Goal: Communication & Community: Answer question/provide support

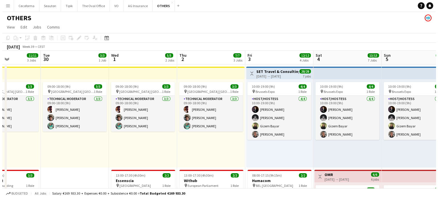
scroll to position [0, 203]
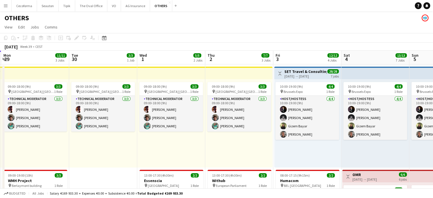
drag, startPoint x: 229, startPoint y: 139, endPoint x: 88, endPoint y: 131, distance: 141.5
click at [112, 5] on button "VO Close" at bounding box center [114, 5] width 14 height 11
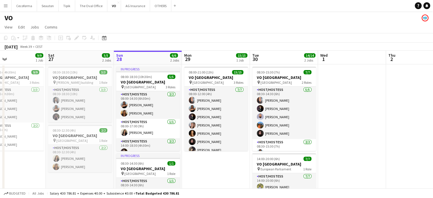
scroll to position [0, 124]
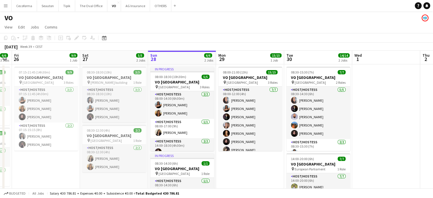
drag, startPoint x: 307, startPoint y: 138, endPoint x: 382, endPoint y: 122, distance: 77.5
click at [382, 122] on app-calendar-viewport "Wed 24 Thu 25 6/6 3 Jobs Fri 26 9/9 1 Job Sat 27 5/5 2 Jobs Sun 28 6/6 2 Jobs M…" at bounding box center [216, 155] width 433 height 209
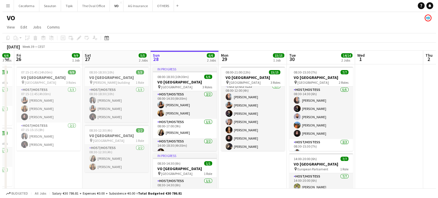
scroll to position [0, 0]
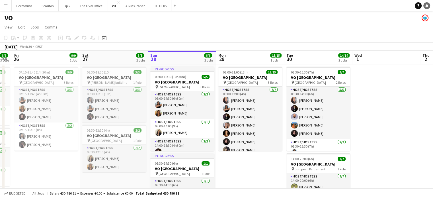
click at [427, 5] on icon at bounding box center [427, 5] width 3 height 3
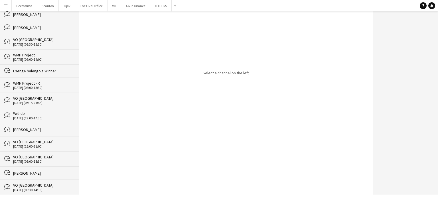
scroll to position [171, 0]
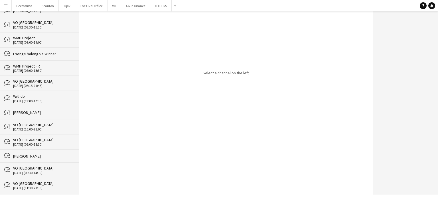
click at [27, 111] on div "[PERSON_NAME]" at bounding box center [43, 112] width 60 height 5
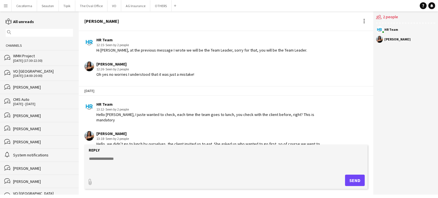
scroll to position [954, 0]
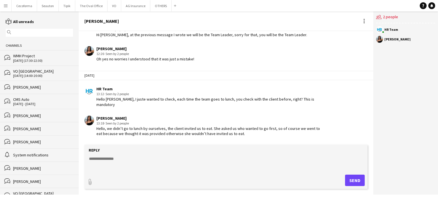
click at [104, 152] on form "Reply paperclip Send" at bounding box center [225, 167] width 283 height 44
click at [101, 157] on textarea at bounding box center [226, 163] width 277 height 15
click at [100, 158] on textarea at bounding box center [226, 163] width 277 height 15
click at [162, 157] on textarea "**********" at bounding box center [226, 163] width 277 height 15
type textarea "**********"
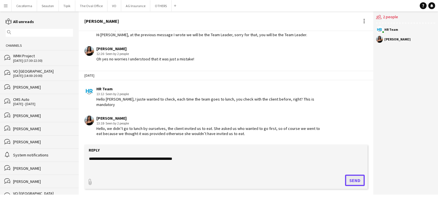
click at [353, 180] on button "Send" at bounding box center [355, 180] width 20 height 11
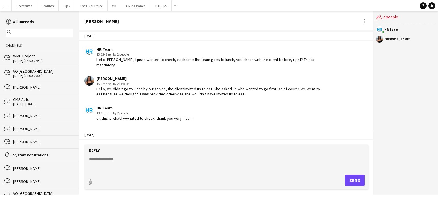
click at [269, 146] on div "HR Team 12:40 Hi Jessica, tell me at what hour will you arrive tomorrow?" at bounding box center [201, 154] width 235 height 16
click at [229, 146] on form "Reply paperclip Send" at bounding box center [225, 167] width 283 height 44
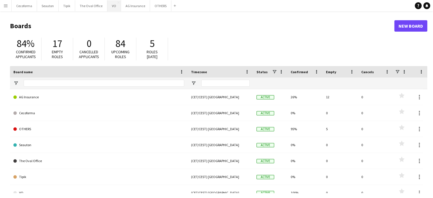
click at [110, 7] on button "VO Close" at bounding box center [114, 5] width 14 height 11
click at [111, 9] on button "VO Close" at bounding box center [114, 5] width 14 height 11
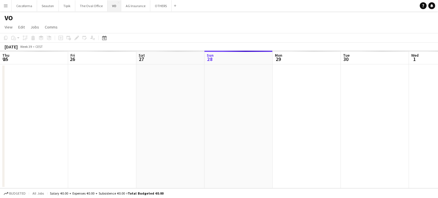
scroll to position [0, 136]
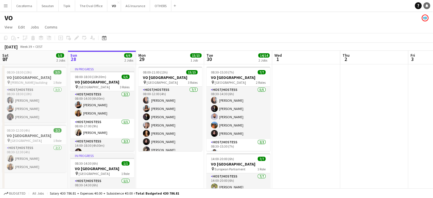
click at [426, 6] on icon at bounding box center [427, 5] width 3 height 3
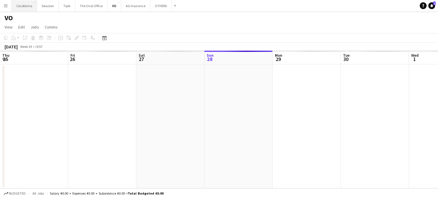
scroll to position [0, 136]
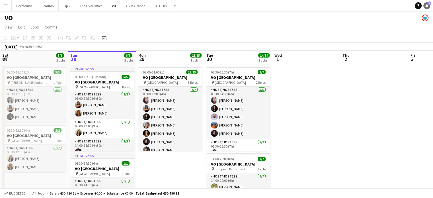
click at [427, 6] on icon at bounding box center [427, 5] width 3 height 3
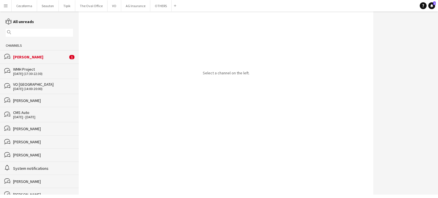
click at [25, 58] on div "[PERSON_NAME]" at bounding box center [40, 56] width 55 height 5
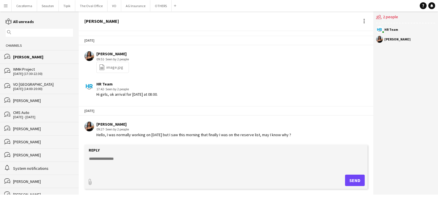
click at [189, 60] on div "Jessica Petrovski 09:51 · Seen by 2 people file-spreadsheet image.jpg" at bounding box center [201, 62] width 235 height 22
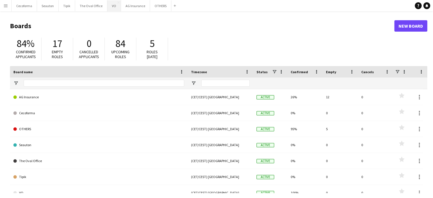
click at [111, 6] on button "VO Close" at bounding box center [114, 5] width 14 height 11
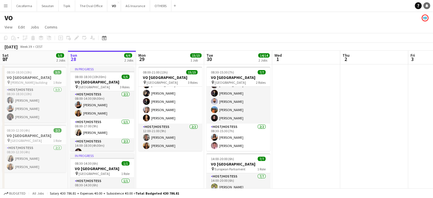
click at [427, 7] on icon "Notifications" at bounding box center [426, 5] width 3 height 3
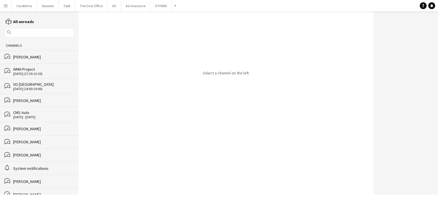
click at [26, 31] on input "text" at bounding box center [42, 32] width 59 height 5
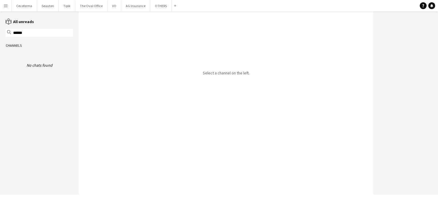
click at [37, 33] on input "******" at bounding box center [42, 32] width 59 height 5
type input "******"
click at [6, 7] on app-icon "Menu" at bounding box center [5, 5] width 5 height 5
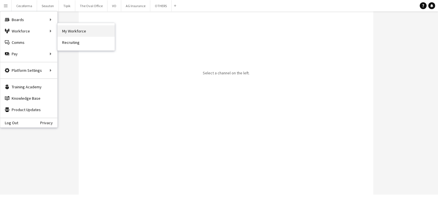
click at [74, 29] on link "My Workforce" at bounding box center [86, 30] width 57 height 11
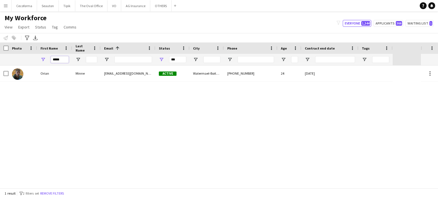
click at [63, 60] on input "*****" at bounding box center [60, 59] width 18 height 7
type input "*"
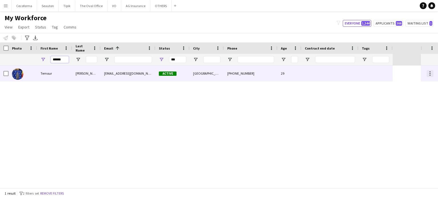
type input "******"
click at [430, 74] on div at bounding box center [429, 73] width 7 height 7
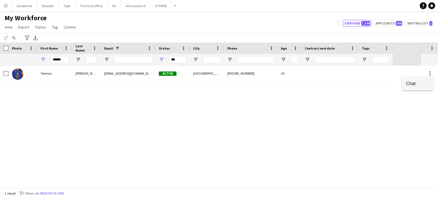
click at [410, 83] on span "Chat" at bounding box center [417, 83] width 23 height 5
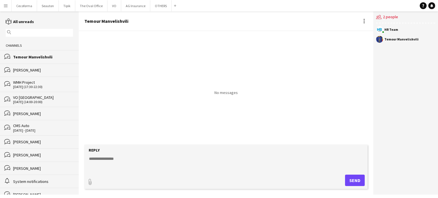
click at [102, 159] on textarea at bounding box center [226, 163] width 277 height 15
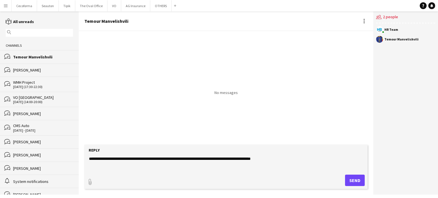
click at [248, 158] on textarea "**********" at bounding box center [226, 163] width 277 height 15
click at [136, 165] on textarea "**********" at bounding box center [226, 163] width 277 height 15
paste textarea "**********"
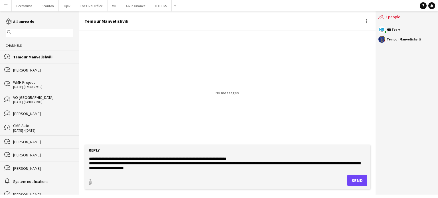
click at [174, 168] on textarea "**********" at bounding box center [226, 163] width 277 height 15
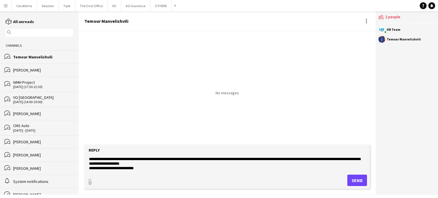
type textarea "**********"
click at [353, 181] on button "Send" at bounding box center [357, 180] width 20 height 11
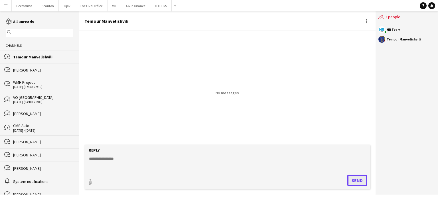
scroll to position [0, 0]
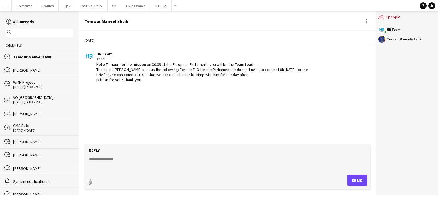
click at [32, 70] on div "[PERSON_NAME]" at bounding box center [43, 70] width 60 height 5
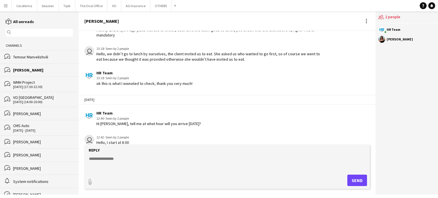
scroll to position [943, 0]
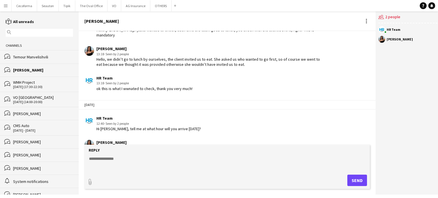
click at [104, 159] on textarea at bounding box center [226, 163] width 277 height 15
click at [365, 159] on textarea "**********" at bounding box center [226, 163] width 277 height 15
click at [358, 160] on textarea "**********" at bounding box center [226, 163] width 277 height 15
click at [130, 165] on textarea "**********" at bounding box center [226, 163] width 277 height 15
click at [239, 168] on textarea "**********" at bounding box center [226, 163] width 277 height 15
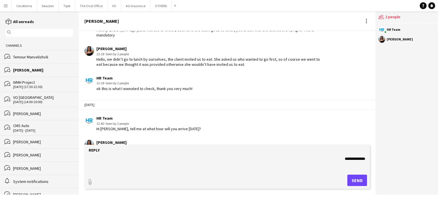
type textarea "**********"
drag, startPoint x: 305, startPoint y: 173, endPoint x: 336, endPoint y: 172, distance: 30.8
click at [305, 173] on form "**********" at bounding box center [226, 167] width 285 height 44
drag, startPoint x: 341, startPoint y: 159, endPoint x: 366, endPoint y: 159, distance: 25.1
click at [366, 159] on form "**********" at bounding box center [226, 167] width 285 height 44
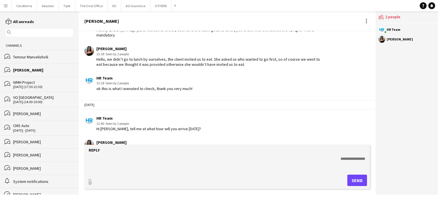
click at [89, 168] on textarea at bounding box center [226, 163] width 277 height 15
click at [334, 158] on textarea at bounding box center [226, 163] width 277 height 15
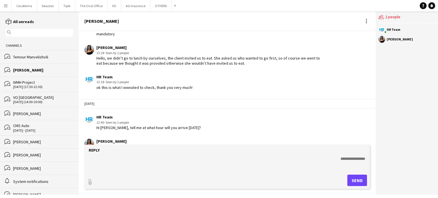
scroll to position [949, 0]
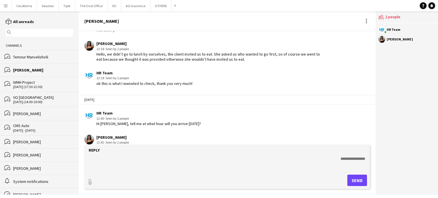
click at [23, 57] on div "Temour Manvelishvili" at bounding box center [43, 56] width 60 height 5
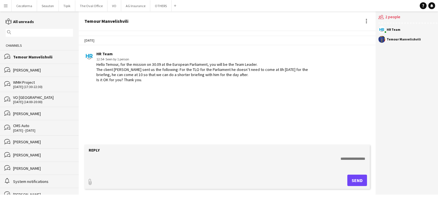
click at [19, 70] on div "[PERSON_NAME]" at bounding box center [43, 70] width 60 height 5
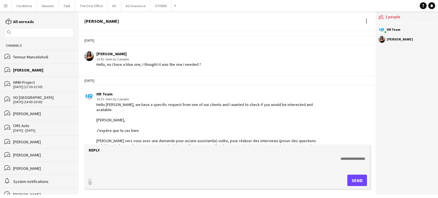
scroll to position [949, 0]
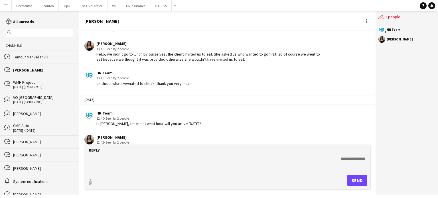
click at [105, 150] on div "Reply" at bounding box center [226, 150] width 279 height 5
click at [97, 157] on textarea at bounding box center [226, 163] width 277 height 15
click at [307, 164] on textarea at bounding box center [226, 163] width 277 height 15
drag, startPoint x: 327, startPoint y: 164, endPoint x: 335, endPoint y: 161, distance: 8.6
click at [327, 164] on textarea at bounding box center [226, 163] width 277 height 15
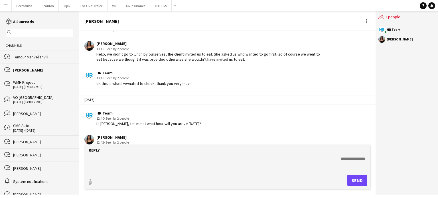
click at [335, 160] on textarea at bounding box center [226, 163] width 277 height 15
click at [332, 158] on textarea at bounding box center [226, 163] width 277 height 15
click at [97, 171] on form "Reply paperclip Send" at bounding box center [226, 167] width 285 height 44
click at [269, 155] on form "Reply paperclip Send" at bounding box center [226, 167] width 285 height 44
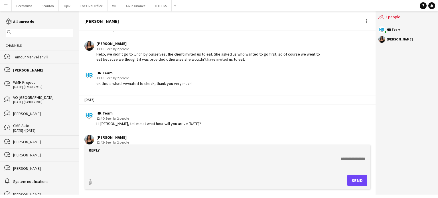
click at [338, 159] on textarea at bounding box center [226, 163] width 277 height 15
click at [338, 158] on textarea at bounding box center [226, 163] width 277 height 15
type textarea "**********"
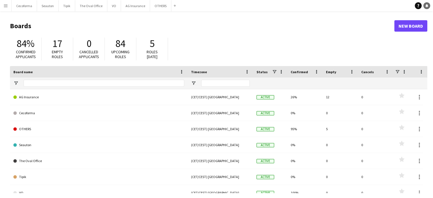
click at [426, 5] on icon "Notifications" at bounding box center [426, 5] width 3 height 3
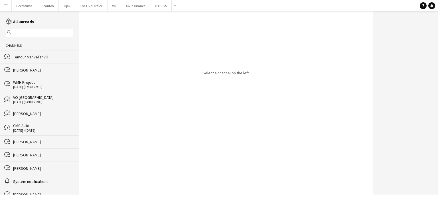
click at [25, 70] on div "[PERSON_NAME]" at bounding box center [43, 70] width 60 height 5
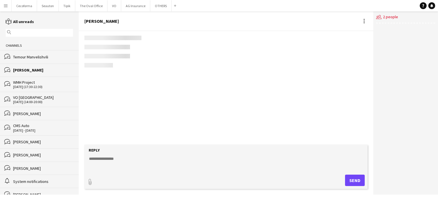
scroll to position [949, 0]
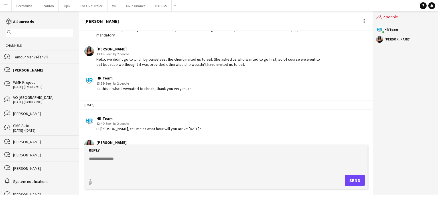
click at [89, 157] on textarea at bounding box center [226, 163] width 277 height 15
paste textarea "**********"
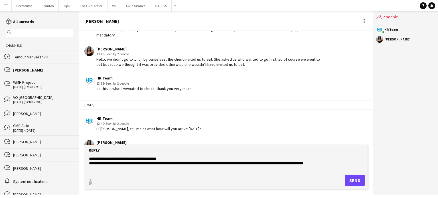
type textarea "**********"
drag, startPoint x: 89, startPoint y: 158, endPoint x: 340, endPoint y: 164, distance: 251.0
click at [340, 164] on textarea "**********" at bounding box center [226, 163] width 277 height 15
click at [20, 56] on div "Temour Manvelishvili" at bounding box center [43, 56] width 60 height 5
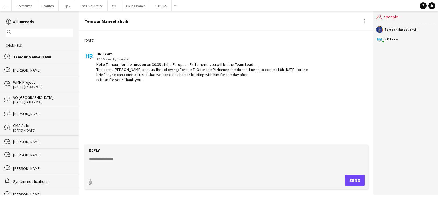
click at [94, 159] on textarea at bounding box center [226, 163] width 277 height 15
paste textarea "**********"
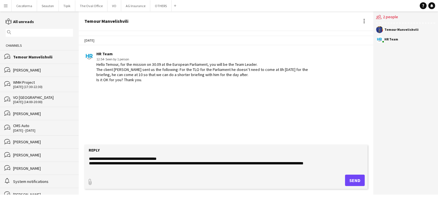
click at [105, 159] on textarea "**********" at bounding box center [226, 163] width 277 height 15
type textarea "**********"
click at [358, 179] on button "Send" at bounding box center [355, 180] width 20 height 11
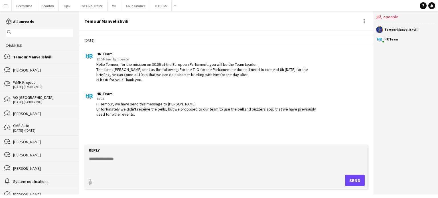
click at [27, 70] on div "[PERSON_NAME]" at bounding box center [43, 70] width 60 height 5
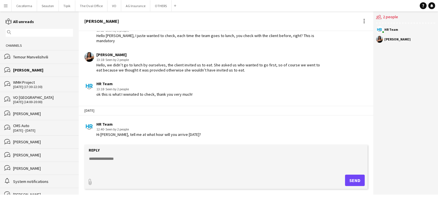
scroll to position [949, 0]
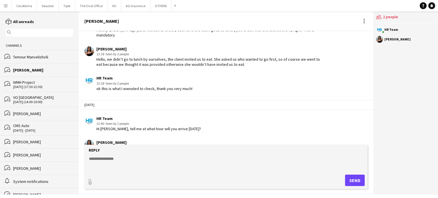
click at [90, 158] on textarea at bounding box center [226, 163] width 277 height 15
paste textarea "**********"
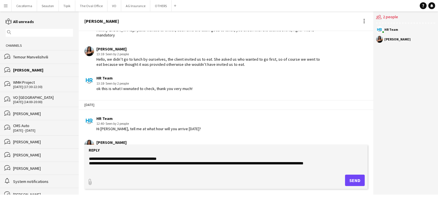
type textarea "**********"
click at [351, 178] on button "Send" at bounding box center [355, 180] width 20 height 11
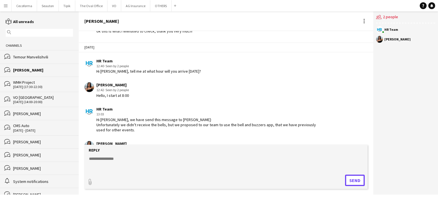
scroll to position [1007, 0]
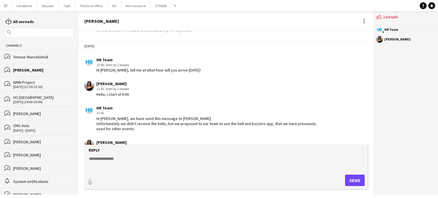
click at [103, 158] on textarea at bounding box center [226, 163] width 277 height 15
click at [97, 159] on textarea "**********" at bounding box center [226, 163] width 277 height 15
type textarea "**********"
click at [357, 182] on button "Send" at bounding box center [355, 180] width 20 height 11
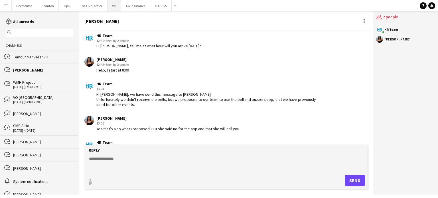
click at [110, 3] on button "VO Close" at bounding box center [114, 5] width 14 height 11
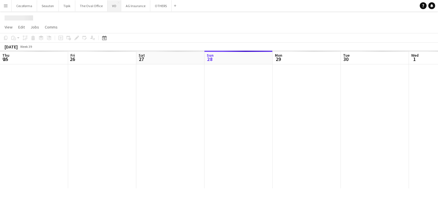
scroll to position [0, 136]
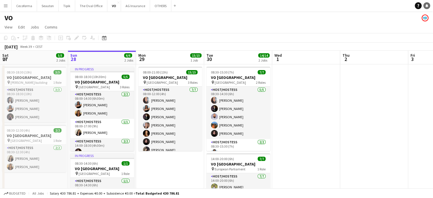
click at [428, 7] on icon "Notifications" at bounding box center [426, 5] width 3 height 3
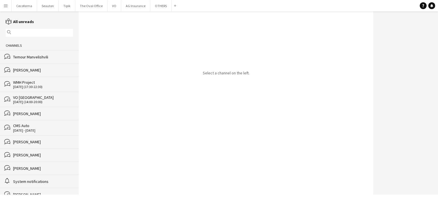
click at [24, 56] on div "Temour Manvelishvili" at bounding box center [43, 56] width 60 height 5
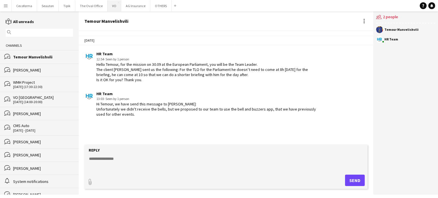
click at [110, 7] on button "VO Close" at bounding box center [114, 5] width 14 height 11
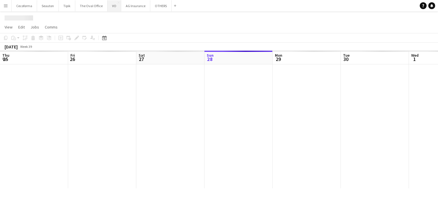
scroll to position [0, 136]
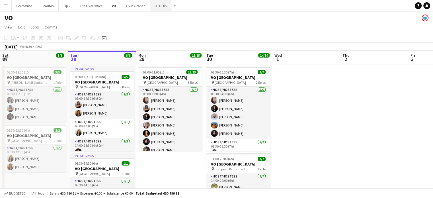
click at [158, 7] on button "OTHERS Close" at bounding box center [160, 5] width 21 height 11
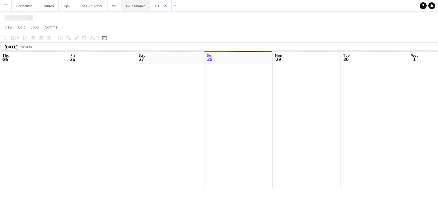
scroll to position [0, 136]
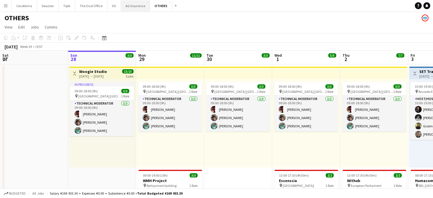
click at [136, 8] on button "AG Insurance Close" at bounding box center [135, 5] width 29 height 11
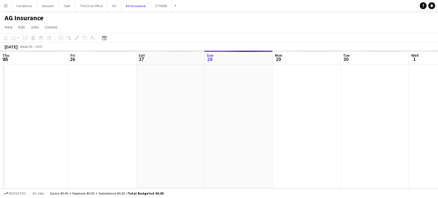
scroll to position [0, 136]
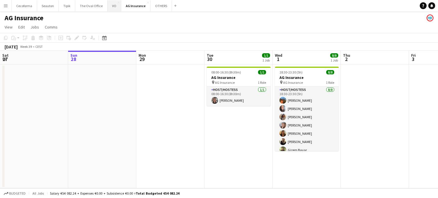
click at [109, 7] on button "VO Close" at bounding box center [114, 5] width 14 height 11
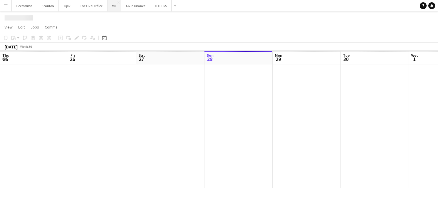
scroll to position [0, 136]
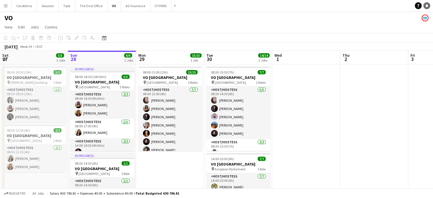
click at [428, 6] on icon "Notifications" at bounding box center [426, 5] width 3 height 3
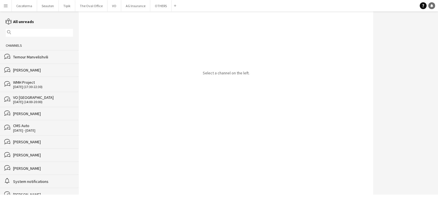
click at [428, 6] on link "Notifications" at bounding box center [431, 5] width 7 height 7
click at [19, 113] on div "[PERSON_NAME]" at bounding box center [43, 113] width 60 height 5
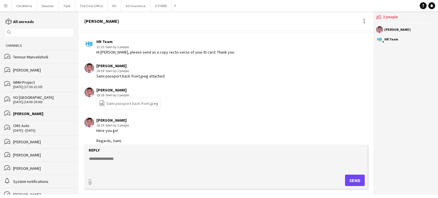
scroll to position [18, 0]
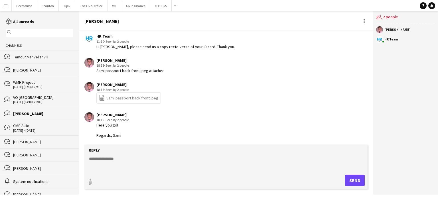
click at [124, 98] on link "file-spreadsheet Sami passport back front.jpeg" at bounding box center [128, 98] width 59 height 7
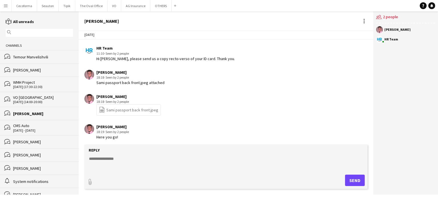
scroll to position [0, 0]
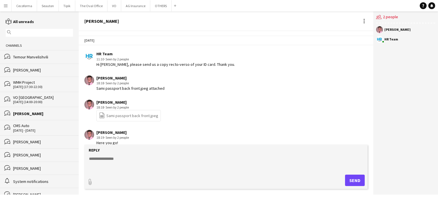
click at [20, 156] on div "[PERSON_NAME]" at bounding box center [43, 154] width 60 height 5
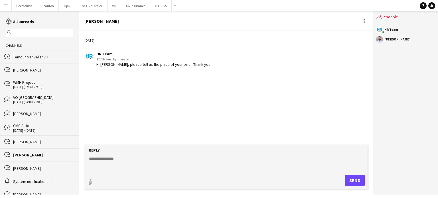
click at [185, 75] on div "26-09-2025 HR Team 12:03 · Seen by 1 person Hi Stratos, please tell us the plac…" at bounding box center [226, 88] width 294 height 114
click at [189, 92] on div "26-09-2025 HR Team 12:03 · Seen by 1 person Hi Stratos, please tell us the plac…" at bounding box center [226, 88] width 294 height 114
click at [313, 62] on div "HR Team 12:03 · Seen by 1 person Hi Stratos, please tell us the place of your b…" at bounding box center [201, 59] width 235 height 16
click at [98, 159] on textarea at bounding box center [226, 163] width 277 height 15
click at [98, 159] on textarea "**********" at bounding box center [226, 163] width 277 height 15
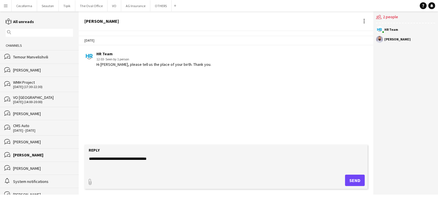
click at [138, 160] on textarea "**********" at bounding box center [226, 163] width 277 height 15
click at [99, 157] on textarea "**********" at bounding box center [226, 163] width 277 height 15
click at [139, 158] on textarea "**********" at bounding box center [226, 163] width 277 height 15
click at [137, 158] on textarea "**********" at bounding box center [226, 163] width 277 height 15
click at [217, 158] on textarea "**********" at bounding box center [226, 163] width 277 height 15
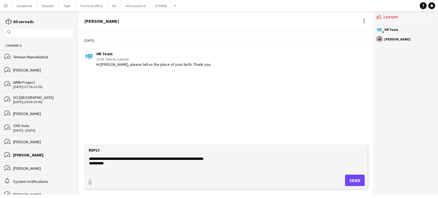
type textarea "**********"
click at [355, 181] on button "Send" at bounding box center [355, 180] width 20 height 11
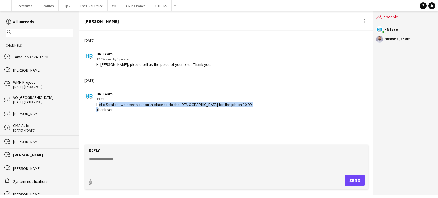
drag, startPoint x: 97, startPoint y: 103, endPoint x: 122, endPoint y: 114, distance: 27.9
click at [122, 114] on app-chat-message "HR Team 13:13 Hello Stratos, we need your birth place to do the contract for th…" at bounding box center [226, 102] width 294 height 26
copy div "Hello Stratos, we need your birth place to do the [DEMOGRAPHIC_DATA] for the jo…"
click at [181, 123] on div "26-09-2025 HR Team 12:03 · Seen by 1 person Hi Stratos, please tell us the plac…" at bounding box center [226, 84] width 294 height 106
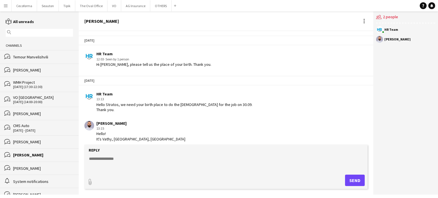
click at [25, 56] on div "Temour Manvelishvili" at bounding box center [43, 56] width 60 height 5
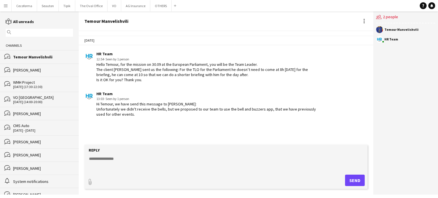
click at [22, 70] on div "[PERSON_NAME]" at bounding box center [43, 70] width 60 height 5
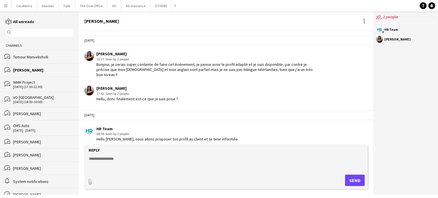
scroll to position [855, 0]
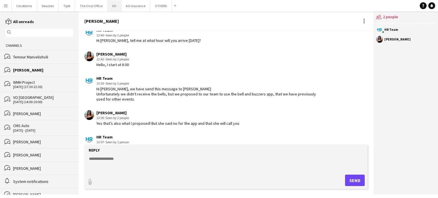
click at [113, 5] on button "VO Close" at bounding box center [114, 5] width 14 height 11
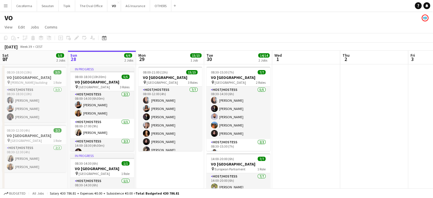
click at [6, 4] on app-icon "Menu" at bounding box center [5, 5] width 5 height 5
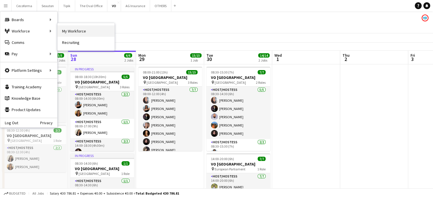
click at [63, 30] on link "My Workforce" at bounding box center [86, 30] width 57 height 11
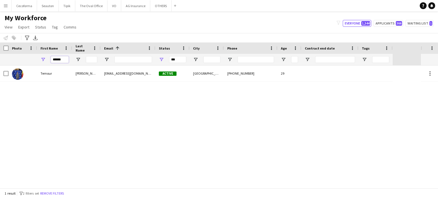
click at [65, 60] on input "******" at bounding box center [60, 59] width 18 height 7
type input "*"
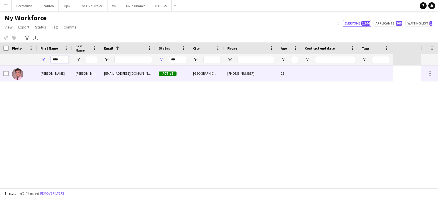
type input "****"
click at [347, 72] on div at bounding box center [329, 74] width 57 height 16
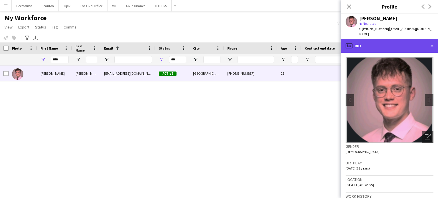
click at [433, 40] on div "profile Bio" at bounding box center [389, 46] width 97 height 14
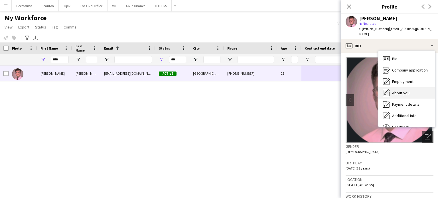
click at [403, 90] on span "About you" at bounding box center [400, 92] width 17 height 5
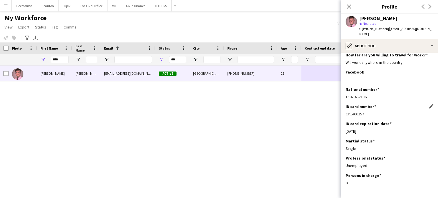
scroll to position [21, 0]
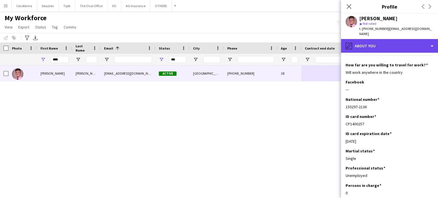
click at [431, 42] on div "pencil4 About you" at bounding box center [389, 46] width 97 height 14
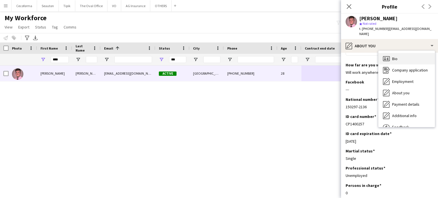
click at [395, 56] on span "Bio" at bounding box center [394, 58] width 5 height 5
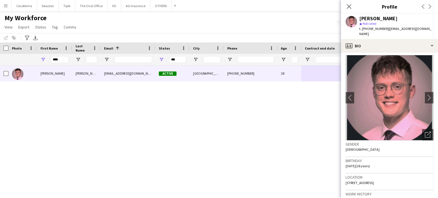
scroll to position [0, 0]
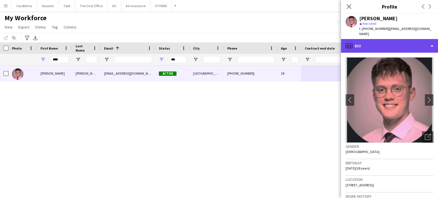
click at [432, 41] on div "profile Bio" at bounding box center [389, 46] width 97 height 14
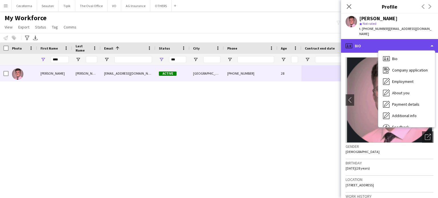
click at [432, 41] on div "profile Bio" at bounding box center [389, 46] width 97 height 14
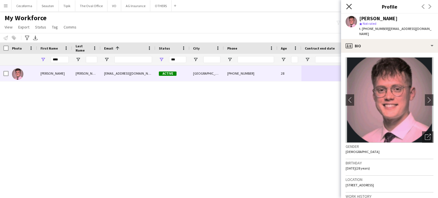
click at [351, 7] on icon "Close pop-in" at bounding box center [348, 6] width 5 height 5
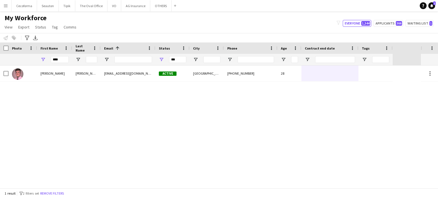
click at [430, 5] on icon "Notifications" at bounding box center [431, 5] width 3 height 3
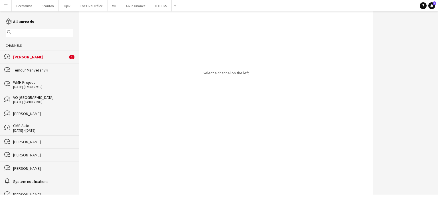
click at [19, 57] on div "[PERSON_NAME]" at bounding box center [40, 56] width 55 height 5
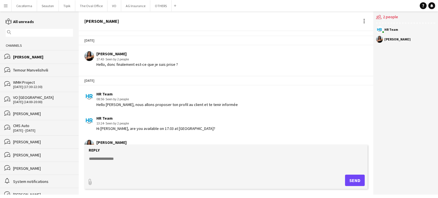
scroll to position [850, 0]
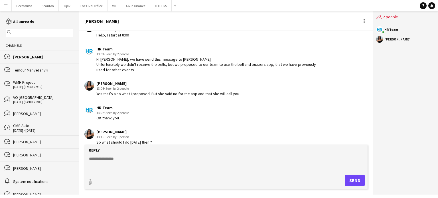
click at [100, 156] on textarea at bounding box center [226, 163] width 277 height 15
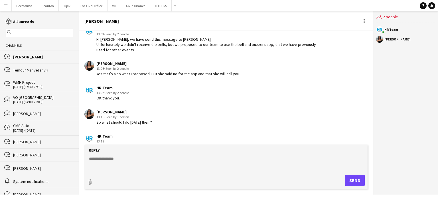
scroll to position [898, 0]
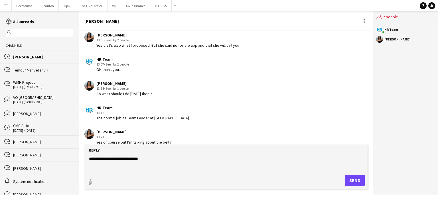
type textarea "**********"
click at [361, 182] on button "Send" at bounding box center [355, 180] width 20 height 11
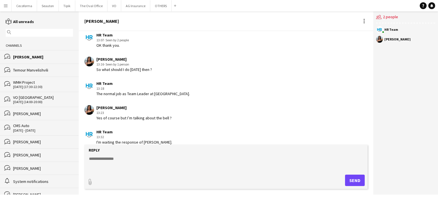
click at [4, 5] on app-icon "Menu" at bounding box center [5, 5] width 5 height 5
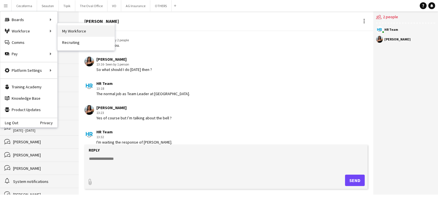
click at [85, 30] on link "My Workforce" at bounding box center [86, 30] width 57 height 11
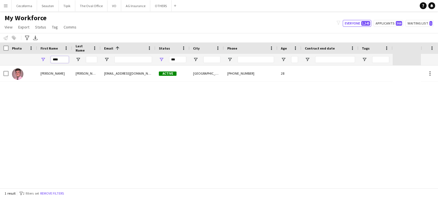
click at [63, 60] on input "****" at bounding box center [60, 59] width 18 height 7
type input "*"
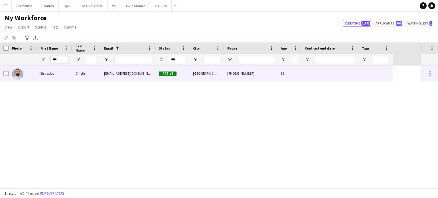
type input "***"
click at [342, 74] on div at bounding box center [329, 74] width 57 height 16
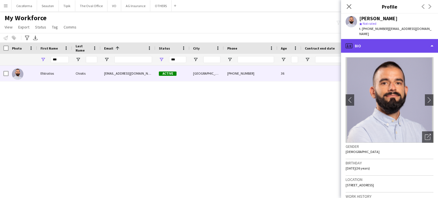
click at [431, 39] on div "profile Bio" at bounding box center [389, 46] width 97 height 14
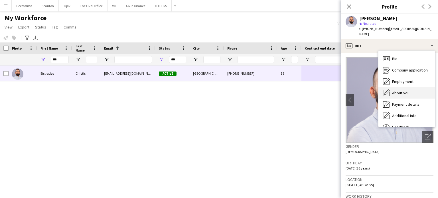
click at [402, 90] on span "About you" at bounding box center [400, 92] width 17 height 5
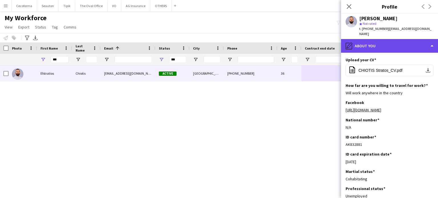
click at [432, 40] on div "pencil4 About you" at bounding box center [389, 46] width 97 height 14
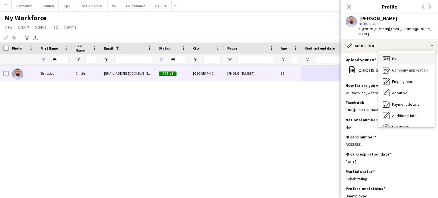
click at [395, 56] on span "Bio" at bounding box center [394, 58] width 5 height 5
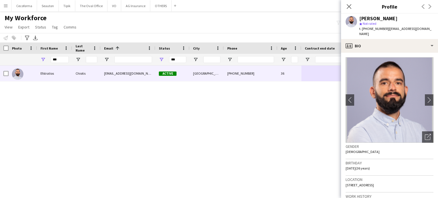
drag, startPoint x: 345, startPoint y: 162, endPoint x: 360, endPoint y: 162, distance: 15.1
click at [360, 166] on span "28-01-1989 (36 years)" at bounding box center [357, 168] width 24 height 4
copy span "28-01-1989"
click at [351, 6] on icon "Close pop-in" at bounding box center [348, 6] width 5 height 5
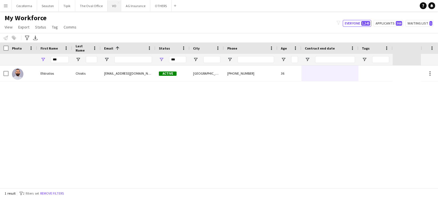
click at [111, 8] on button "VO Close" at bounding box center [114, 5] width 14 height 11
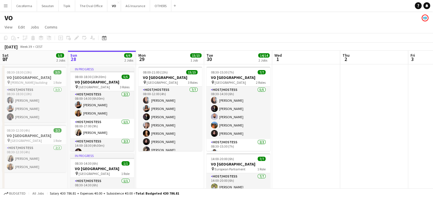
click at [4, 6] on app-icon "Menu" at bounding box center [5, 5] width 5 height 5
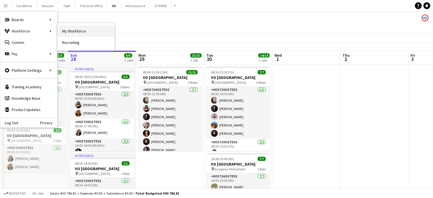
click at [68, 29] on link "My Workforce" at bounding box center [86, 30] width 57 height 11
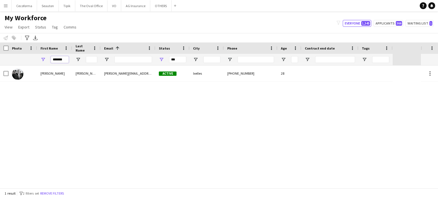
click at [64, 59] on input "*******" at bounding box center [60, 59] width 18 height 7
type input "*"
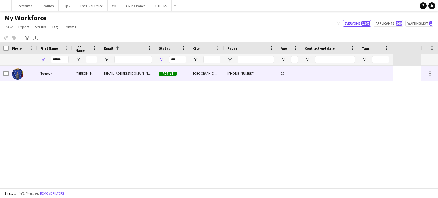
click at [375, 74] on div at bounding box center [375, 74] width 34 height 16
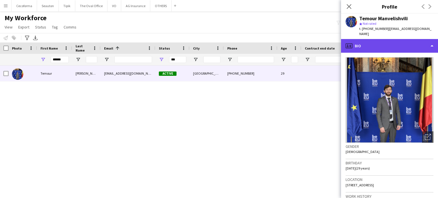
click at [430, 39] on div "profile Bio" at bounding box center [389, 46] width 97 height 14
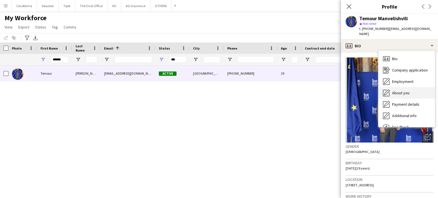
click at [401, 90] on span "About you" at bounding box center [400, 92] width 17 height 5
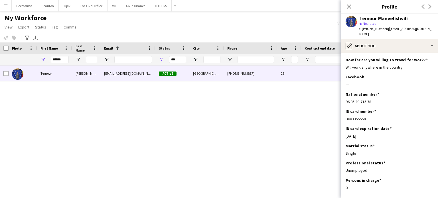
scroll to position [49, 0]
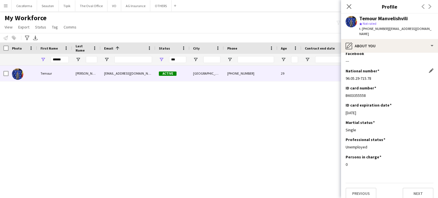
drag, startPoint x: 345, startPoint y: 72, endPoint x: 379, endPoint y: 73, distance: 33.3
click at [379, 76] on div "96.05.29-715.78" at bounding box center [389, 78] width 88 height 5
copy div "96.05.29-715.78"
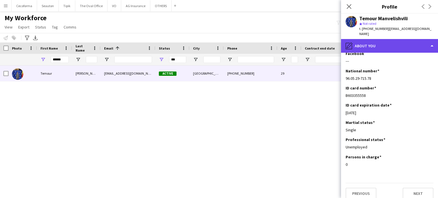
click at [432, 40] on div "pencil4 About you" at bounding box center [389, 46] width 97 height 14
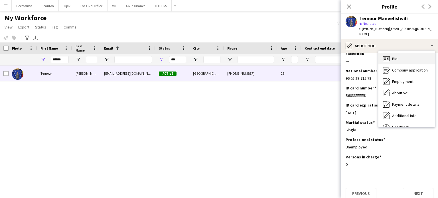
click at [401, 56] on div "Bio Bio" at bounding box center [406, 58] width 56 height 11
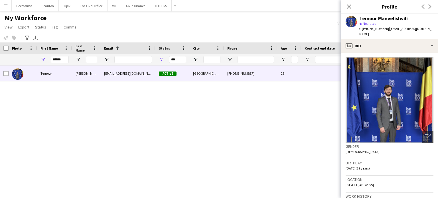
drag, startPoint x: 345, startPoint y: 180, endPoint x: 400, endPoint y: 178, distance: 55.0
click at [400, 178] on div "Location 80 Rue de Tervaete, Etterbeek, 1040" at bounding box center [389, 184] width 88 height 17
copy span "80 Rue de Tervaete, Etterbeek, 1040"
click at [349, 5] on icon "Close pop-in" at bounding box center [348, 6] width 5 height 5
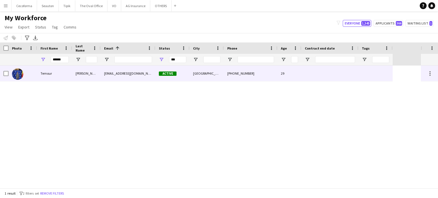
click at [319, 75] on div at bounding box center [329, 74] width 57 height 16
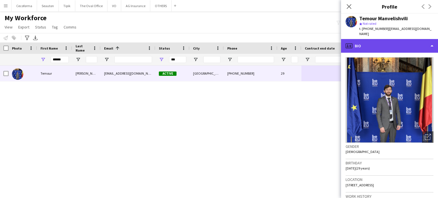
click at [431, 41] on div "profile Bio" at bounding box center [389, 46] width 97 height 14
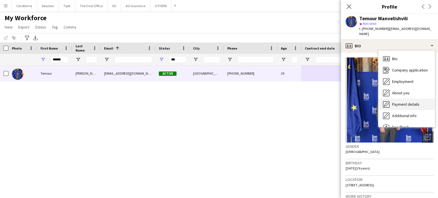
click at [400, 102] on span "Payment details" at bounding box center [405, 104] width 27 height 5
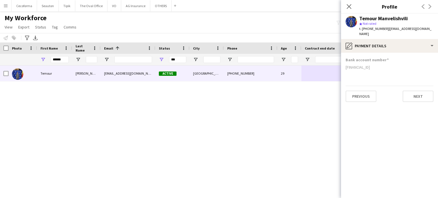
drag, startPoint x: 345, startPoint y: 61, endPoint x: 373, endPoint y: 62, distance: 27.4
click at [389, 65] on div "BE56 6512 2464 0888" at bounding box center [389, 67] width 88 height 5
copy div "BE56 6512 2464 0888"
click at [63, 60] on input "******" at bounding box center [60, 59] width 18 height 7
type input "*"
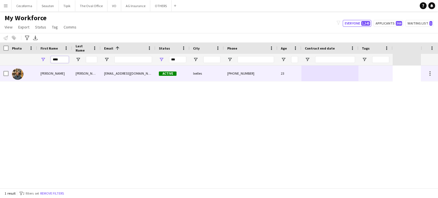
type input "****"
click at [387, 74] on div at bounding box center [375, 74] width 34 height 16
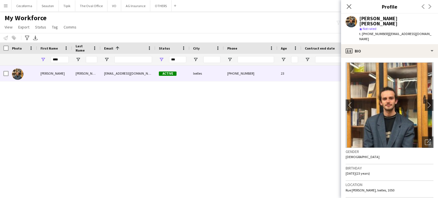
drag, startPoint x: 345, startPoint y: 180, endPoint x: 400, endPoint y: 181, distance: 54.7
click at [400, 181] on div "Location Rue Juliette Wytsman, Ixelles, 1050" at bounding box center [389, 189] width 88 height 17
copy span "Rue [PERSON_NAME], Ixelles, 1050"
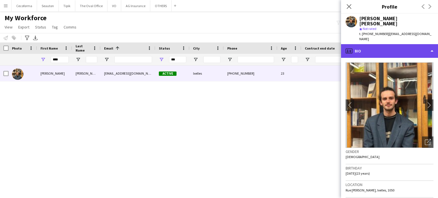
click at [431, 44] on div "profile Bio" at bounding box center [389, 51] width 97 height 14
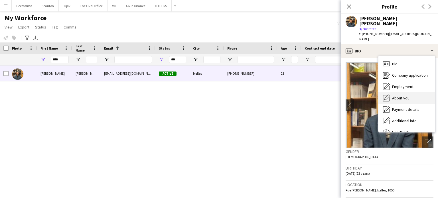
click at [400, 95] on span "About you" at bounding box center [400, 97] width 17 height 5
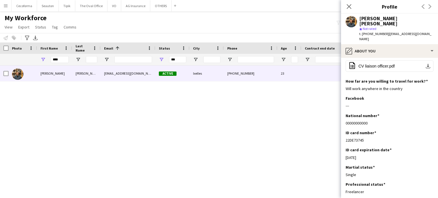
scroll to position [0, 0]
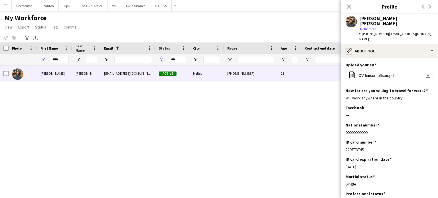
click at [299, 113] on div "[PERSON_NAME] [PERSON_NAME] [EMAIL_ADDRESS][DOMAIN_NAME] Active Ixelles [PHONE_…" at bounding box center [210, 127] width 420 height 122
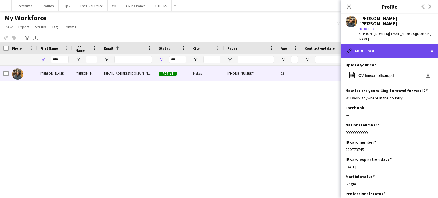
click at [432, 44] on div "pencil4 About you" at bounding box center [389, 51] width 97 height 14
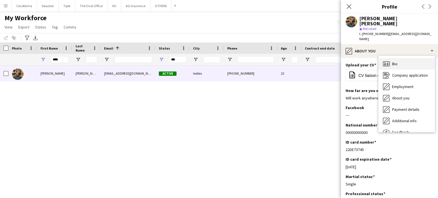
click at [396, 61] on span "Bio" at bounding box center [394, 63] width 5 height 5
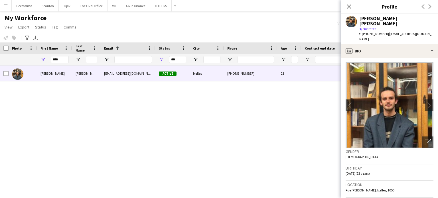
drag, startPoint x: 346, startPoint y: 161, endPoint x: 360, endPoint y: 163, distance: 14.6
click at [360, 171] on span "14-03-2002 (23 years)" at bounding box center [357, 173] width 24 height 4
copy span "[DATE]"
click at [264, 115] on div "[PERSON_NAME] [PERSON_NAME] [EMAIL_ADDRESS][DOMAIN_NAME] Active Ixelles [PHONE_…" at bounding box center [210, 127] width 420 height 122
click at [348, 5] on icon "Close pop-in" at bounding box center [348, 6] width 5 height 5
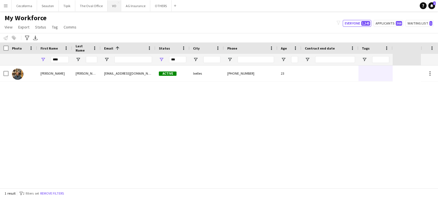
click at [113, 7] on button "VO Close" at bounding box center [114, 5] width 14 height 11
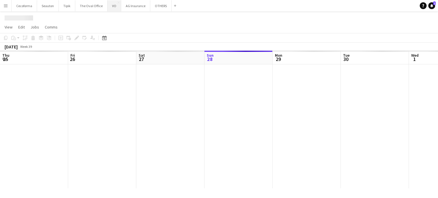
scroll to position [0, 136]
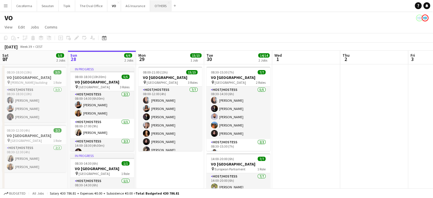
click at [157, 5] on button "OTHERS Close" at bounding box center [160, 5] width 21 height 11
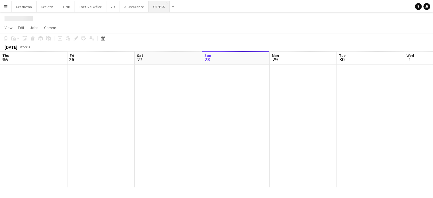
scroll to position [0, 136]
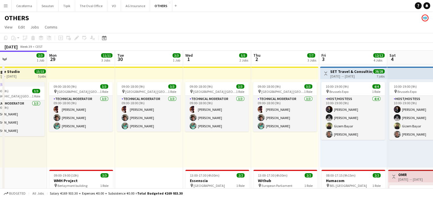
drag, startPoint x: 68, startPoint y: 149, endPoint x: 16, endPoint y: 142, distance: 52.1
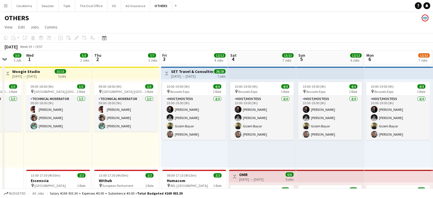
drag, startPoint x: 149, startPoint y: 144, endPoint x: 5, endPoint y: 135, distance: 144.2
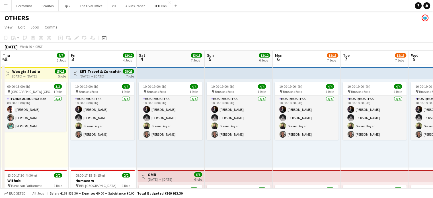
drag, startPoint x: 134, startPoint y: 148, endPoint x: 58, endPoint y: 142, distance: 76.8
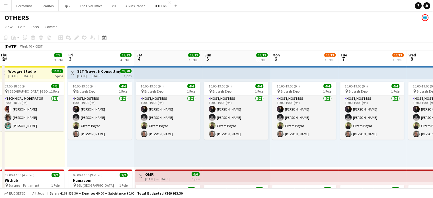
scroll to position [0, 0]
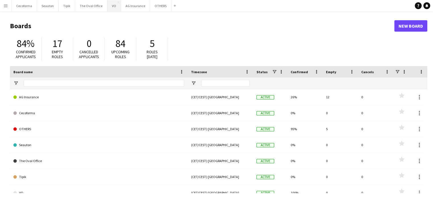
click at [109, 5] on button "VO Close" at bounding box center [114, 5] width 14 height 11
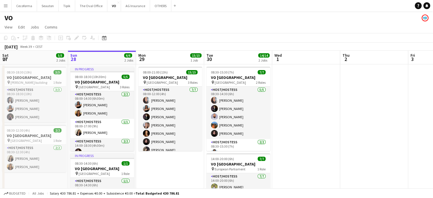
click at [334, 106] on app-date-cell at bounding box center [306, 162] width 68 height 196
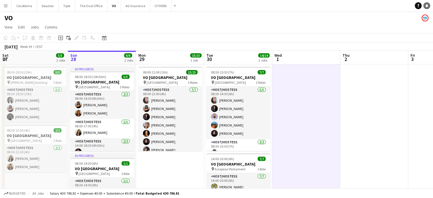
click at [426, 7] on icon "Notifications" at bounding box center [426, 5] width 3 height 3
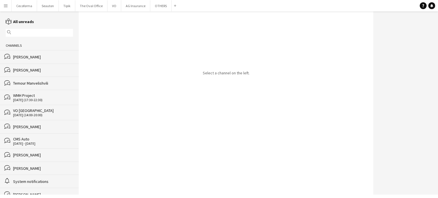
click at [15, 56] on div "[PERSON_NAME]" at bounding box center [43, 56] width 60 height 5
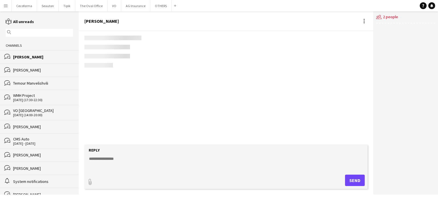
scroll to position [850, 0]
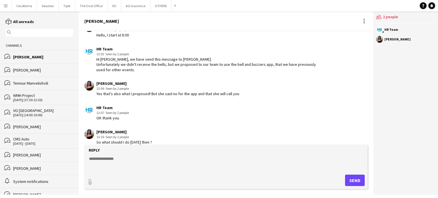
click at [102, 158] on textarea at bounding box center [226, 163] width 277 height 15
click at [109, 157] on textarea "**********" at bounding box center [226, 163] width 277 height 15
type textarea "**********"
click at [352, 180] on button "Send" at bounding box center [355, 180] width 20 height 11
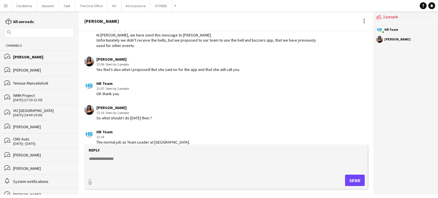
click at [19, 69] on div "[PERSON_NAME]" at bounding box center [43, 70] width 60 height 5
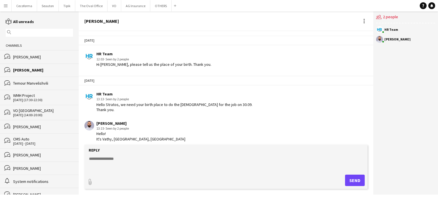
click at [27, 84] on div "Temour Manvelishvili" at bounding box center [43, 83] width 60 height 5
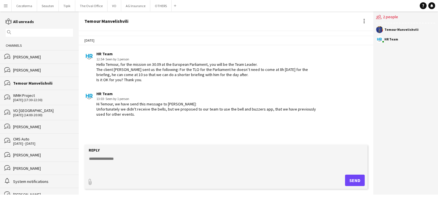
click at [26, 70] on div "[PERSON_NAME]" at bounding box center [43, 70] width 60 height 5
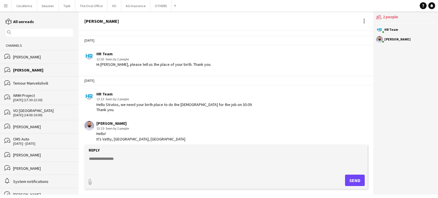
scroll to position [3, 0]
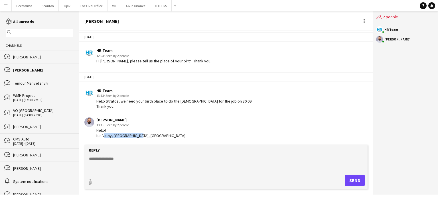
drag, startPoint x: 103, startPoint y: 134, endPoint x: 141, endPoint y: 134, distance: 38.2
click at [141, 134] on div "[PERSON_NAME] 13:15 · Seen by 2 people Hello! It's Vathy, [GEOGRAPHIC_DATA], [G…" at bounding box center [201, 127] width 235 height 21
copy div "Vathy, [GEOGRAPHIC_DATA], [GEOGRAPHIC_DATA]"
click at [204, 132] on div "[PERSON_NAME] 13:15 · Seen by 2 people Hello! It's Vathy, [GEOGRAPHIC_DATA], [G…" at bounding box center [201, 127] width 235 height 21
click at [3, 5] on button "Menu" at bounding box center [5, 5] width 11 height 11
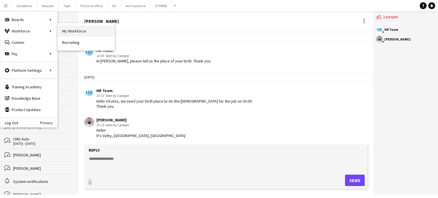
click at [78, 32] on link "My Workforce" at bounding box center [86, 30] width 57 height 11
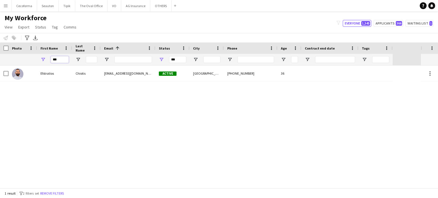
click at [65, 60] on input "***" at bounding box center [60, 59] width 18 height 7
type input "*"
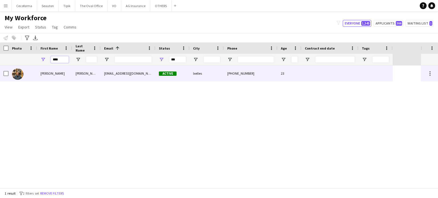
type input "****"
click at [323, 74] on div at bounding box center [329, 74] width 57 height 16
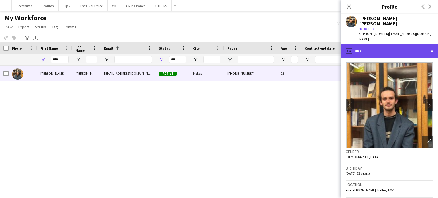
click at [432, 44] on div "profile Bio" at bounding box center [389, 51] width 97 height 14
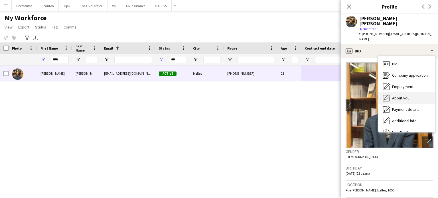
click at [401, 95] on span "About you" at bounding box center [400, 97] width 17 height 5
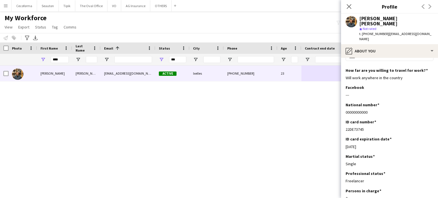
scroll to position [28, 0]
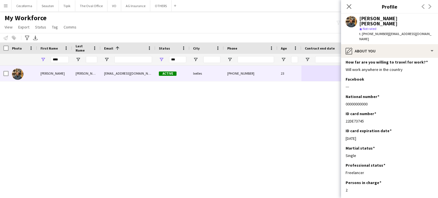
click at [305, 123] on div "[PERSON_NAME] [PERSON_NAME] [EMAIL_ADDRESS][DOMAIN_NAME] Active Ixelles [PHONE_…" at bounding box center [210, 127] width 420 height 122
click at [348, 8] on icon at bounding box center [348, 6] width 5 height 5
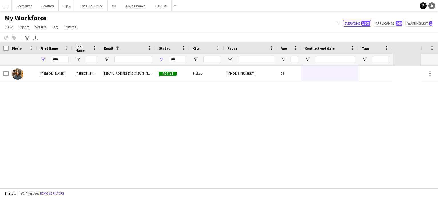
click at [432, 5] on icon at bounding box center [431, 5] width 3 height 3
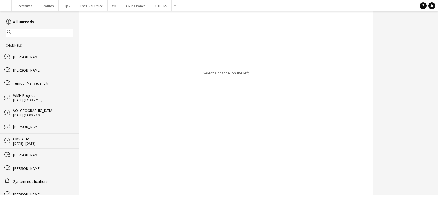
click at [26, 72] on div "[PERSON_NAME]" at bounding box center [43, 70] width 60 height 5
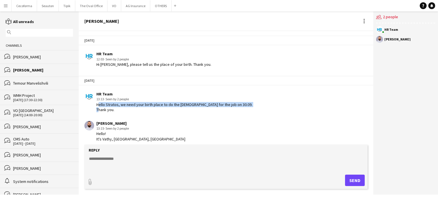
drag, startPoint x: 97, startPoint y: 103, endPoint x: 120, endPoint y: 114, distance: 25.4
click at [120, 114] on app-chat-message "HR Team 13:13 · Seen by 2 people Hello Stratos, we need your birth place to do …" at bounding box center [226, 102] width 294 height 26
copy div "Hello Stratos, we need your birth place to do the [DEMOGRAPHIC_DATA] for the jo…"
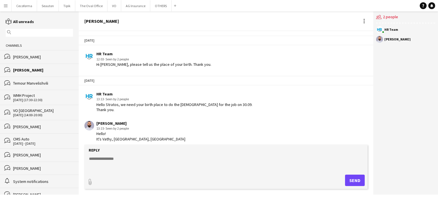
click at [17, 30] on input "text" at bounding box center [42, 32] width 59 height 5
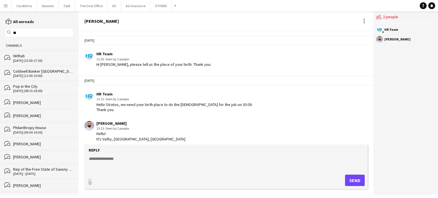
type input "*"
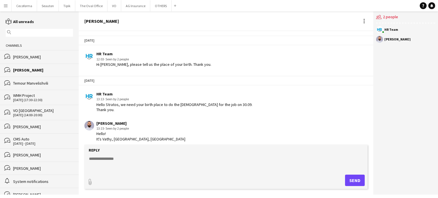
click at [5, 6] on app-icon "Menu" at bounding box center [5, 5] width 5 height 5
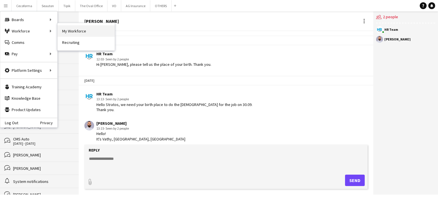
click at [59, 32] on link "My Workforce" at bounding box center [86, 30] width 57 height 11
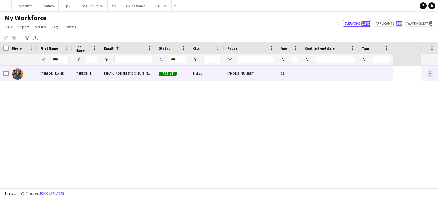
click at [431, 75] on div at bounding box center [429, 73] width 7 height 7
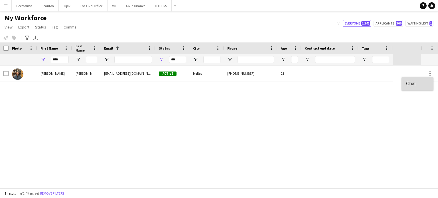
click at [412, 85] on span "Chat" at bounding box center [417, 83] width 23 height 5
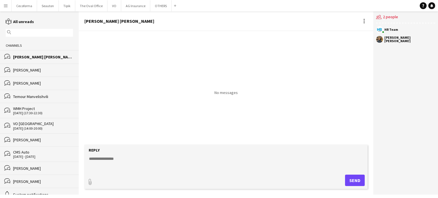
paste textarea "**********"
click at [109, 160] on textarea "**********" at bounding box center [226, 163] width 277 height 15
type textarea "**********"
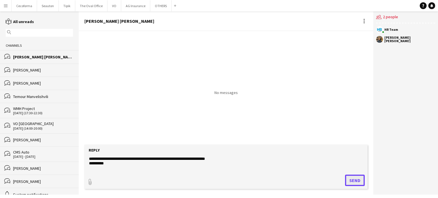
click at [357, 181] on button "Send" at bounding box center [355, 180] width 20 height 11
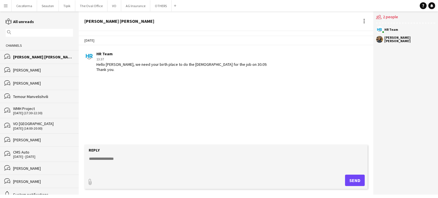
click at [7, 7] on app-icon "Menu" at bounding box center [5, 5] width 5 height 5
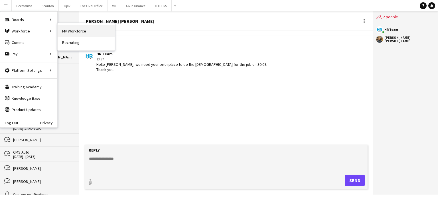
click at [70, 29] on link "My Workforce" at bounding box center [86, 30] width 57 height 11
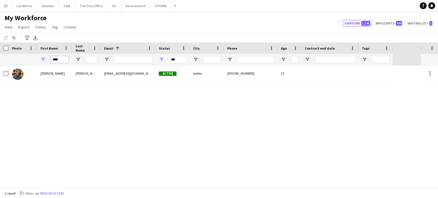
click at [60, 60] on input "****" at bounding box center [60, 59] width 18 height 7
type input "*"
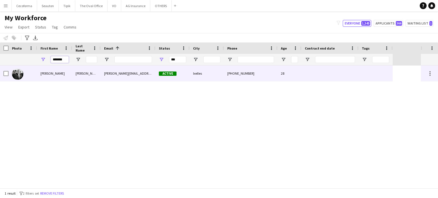
type input "*******"
click at [357, 72] on div at bounding box center [329, 74] width 57 height 16
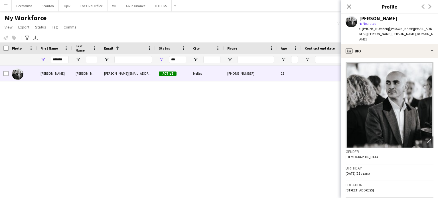
scroll to position [28, 0]
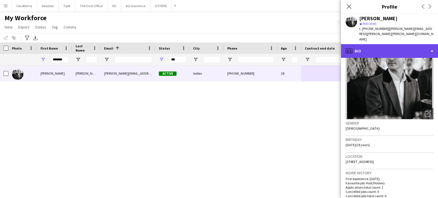
click at [433, 46] on div "profile Bio" at bounding box center [389, 51] width 97 height 14
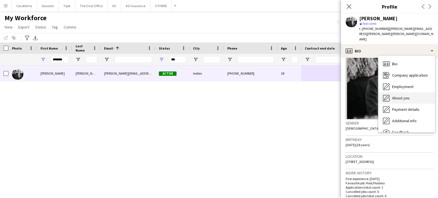
click at [401, 95] on span "About you" at bounding box center [400, 97] width 17 height 5
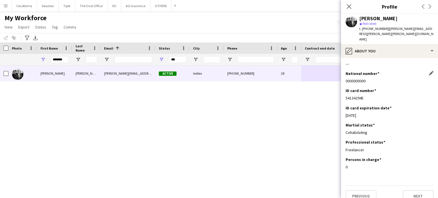
scroll to position [54, 0]
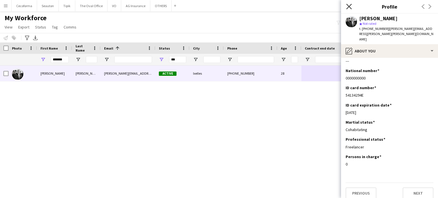
click at [349, 8] on icon "Close pop-in" at bounding box center [348, 6] width 5 height 5
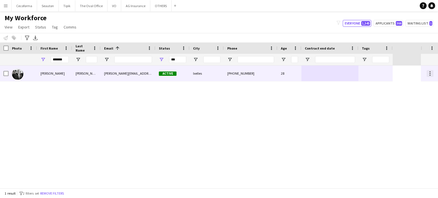
click at [429, 74] on div at bounding box center [429, 73] width 1 height 1
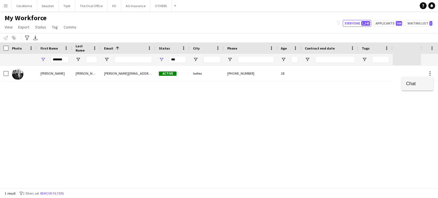
click at [409, 85] on span "Chat" at bounding box center [417, 83] width 23 height 5
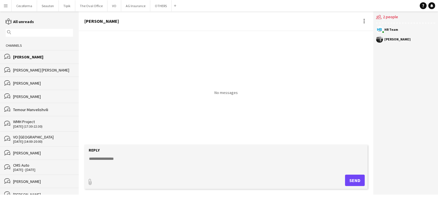
paste textarea "**********"
click at [110, 158] on textarea "**********" at bounding box center [226, 163] width 277 height 15
type textarea "**********"
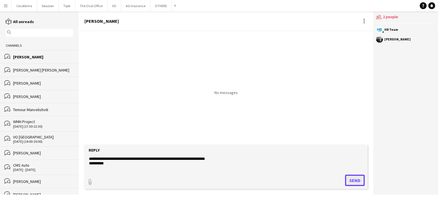
click at [355, 182] on button "Send" at bounding box center [355, 180] width 20 height 11
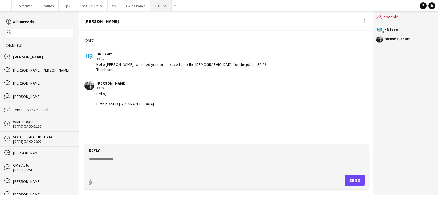
click at [159, 7] on button "OTHERS Close" at bounding box center [160, 5] width 21 height 11
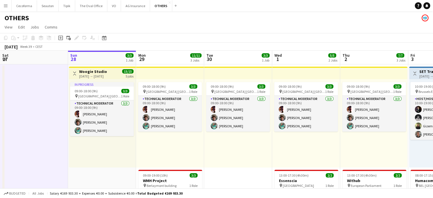
click at [6, 7] on app-icon "Menu" at bounding box center [5, 5] width 5 height 5
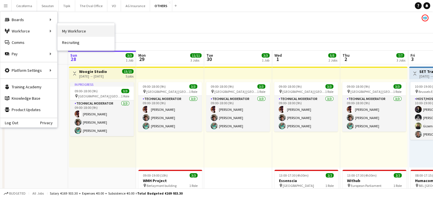
click at [77, 29] on link "My Workforce" at bounding box center [86, 30] width 57 height 11
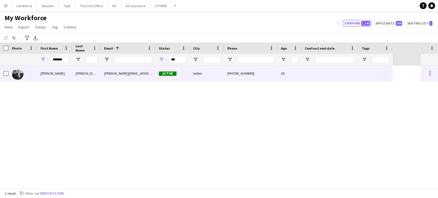
click at [372, 72] on div at bounding box center [375, 74] width 34 height 16
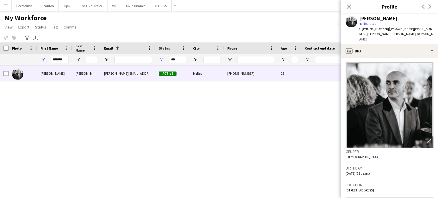
drag, startPoint x: 345, startPoint y: 168, endPoint x: 360, endPoint y: 169, distance: 15.1
click at [360, 171] on span "[DATE] (28 years)" at bounding box center [357, 173] width 24 height 4
copy span "[DATE]"
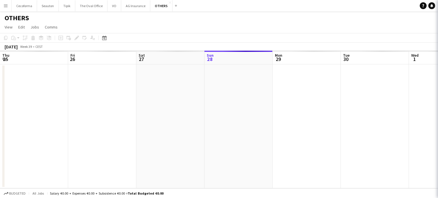
scroll to position [0, 136]
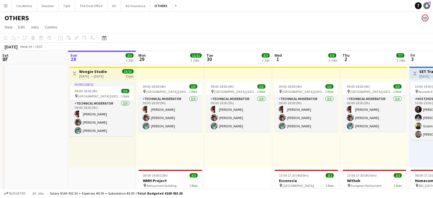
click at [428, 6] on icon "Notifications" at bounding box center [426, 5] width 3 height 3
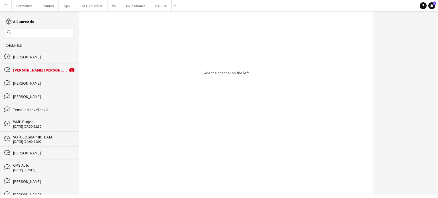
click at [25, 70] on div "[PERSON_NAME] [PERSON_NAME]" at bounding box center [40, 70] width 55 height 5
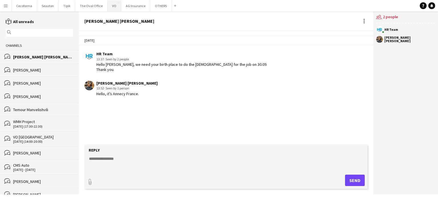
click at [112, 4] on button "VO Close" at bounding box center [114, 5] width 14 height 11
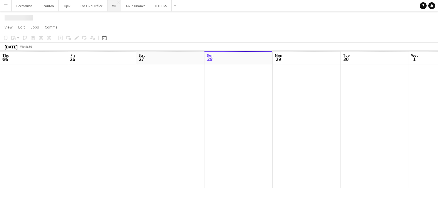
scroll to position [0, 136]
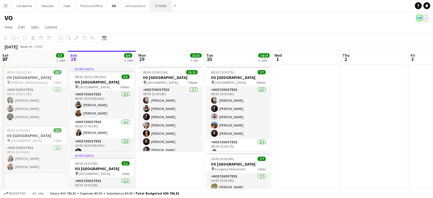
click at [156, 7] on button "OTHERS Close" at bounding box center [160, 5] width 21 height 11
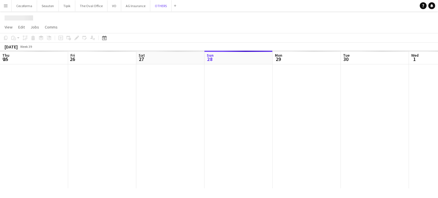
scroll to position [0, 136]
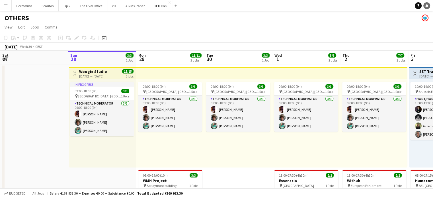
click at [428, 5] on icon "Notifications" at bounding box center [426, 5] width 3 height 3
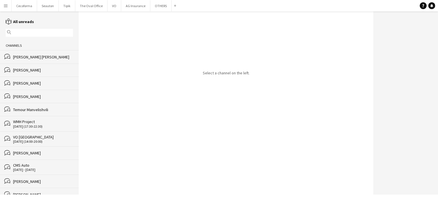
click at [40, 110] on div "Temour Manvelishvili" at bounding box center [43, 109] width 60 height 5
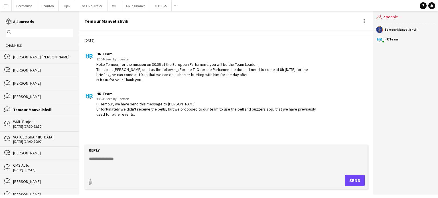
click at [31, 56] on div "[PERSON_NAME] [PERSON_NAME]" at bounding box center [43, 56] width 60 height 5
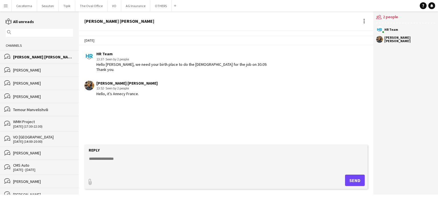
scroll to position [28, 0]
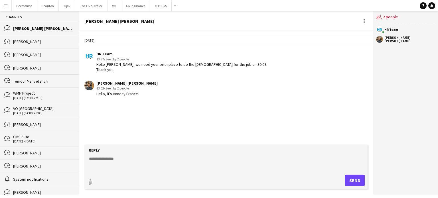
click at [23, 126] on div "[PERSON_NAME]" at bounding box center [43, 124] width 60 height 5
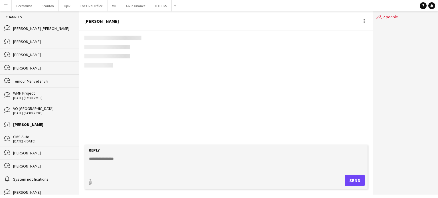
scroll to position [18, 0]
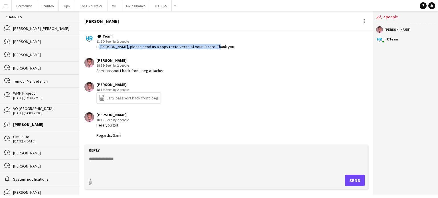
drag, startPoint x: 97, startPoint y: 45, endPoint x: 221, endPoint y: 51, distance: 124.3
click at [221, 51] on app-chat-message "HR Team 11:10 · Seen by 2 people Hi [PERSON_NAME], please send us a copy recto-…" at bounding box center [226, 41] width 294 height 21
copy div "Hi [PERSON_NAME], please send us a copy recto-verso of your ID card. Thank you."
click at [19, 27] on div "[PERSON_NAME] [PERSON_NAME]" at bounding box center [43, 28] width 60 height 5
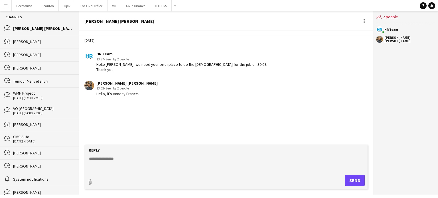
click at [89, 158] on textarea at bounding box center [226, 163] width 277 height 15
paste textarea "**********"
click at [102, 159] on textarea "**********" at bounding box center [226, 163] width 277 height 15
type textarea "**********"
click at [351, 179] on button "Send" at bounding box center [355, 180] width 20 height 11
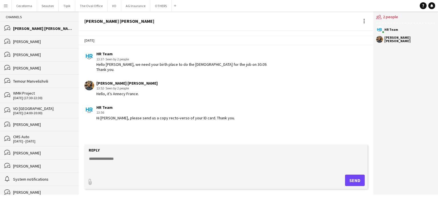
click at [30, 43] on div "[PERSON_NAME]" at bounding box center [43, 41] width 60 height 5
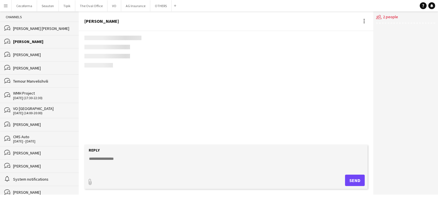
click at [30, 43] on div "[PERSON_NAME]" at bounding box center [43, 41] width 60 height 5
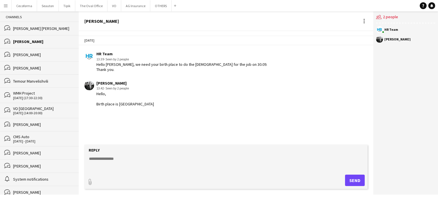
click at [144, 126] on div "[DATE] HR Team 13:39 · Seen by 2 people Hello [PERSON_NAME], we need your birth…" at bounding box center [226, 88] width 294 height 114
click at [184, 91] on div "[PERSON_NAME] 13:42 · Seen by 2 people Hello, Birth place is [GEOGRAPHIC_DATA]" at bounding box center [201, 94] width 235 height 26
click at [89, 158] on textarea at bounding box center [226, 163] width 277 height 15
paste textarea "**********"
click at [102, 158] on textarea "**********" at bounding box center [226, 163] width 277 height 15
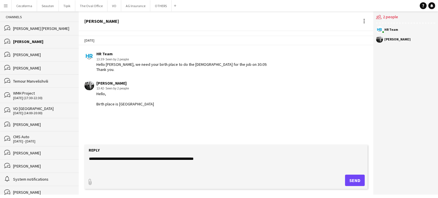
type textarea "**********"
click at [354, 181] on button "Send" at bounding box center [355, 180] width 20 height 11
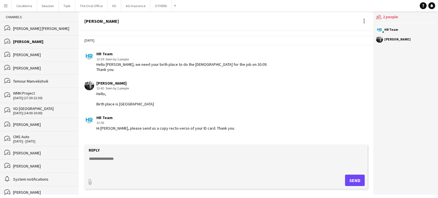
click at [26, 83] on div "Temour Manvelishvili" at bounding box center [43, 81] width 60 height 5
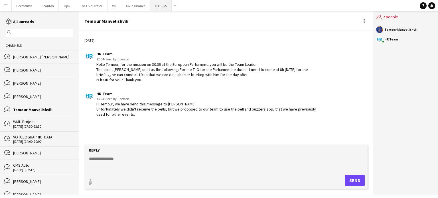
click at [159, 4] on button "OTHERS Close" at bounding box center [160, 5] width 21 height 11
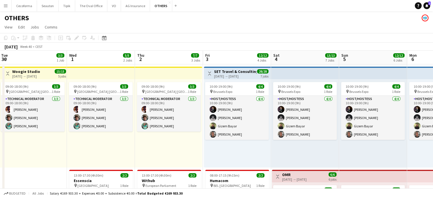
scroll to position [0, 210]
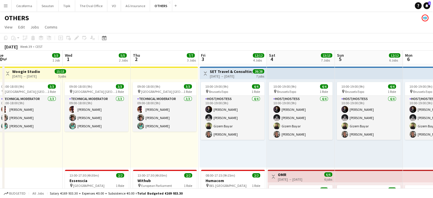
drag, startPoint x: 248, startPoint y: 165, endPoint x: 38, endPoint y: 136, distance: 211.6
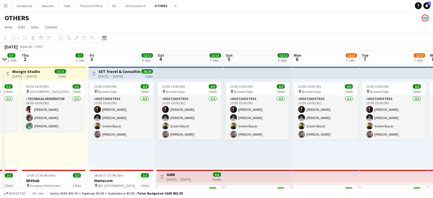
scroll to position [0, 188]
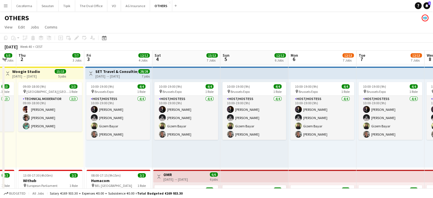
drag, startPoint x: 165, startPoint y: 148, endPoint x: 50, endPoint y: 143, distance: 114.6
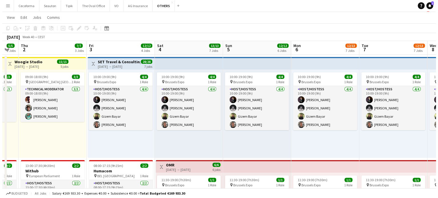
scroll to position [0, 0]
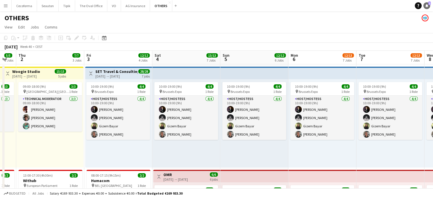
click at [427, 3] on link "Notifications 2" at bounding box center [427, 5] width 7 height 7
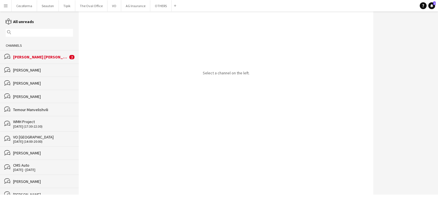
click at [28, 56] on div "[PERSON_NAME] [PERSON_NAME]" at bounding box center [40, 56] width 55 height 5
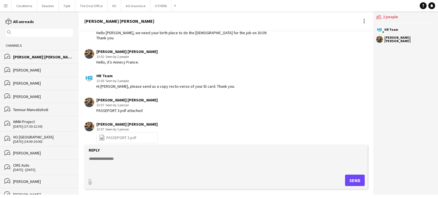
scroll to position [37, 0]
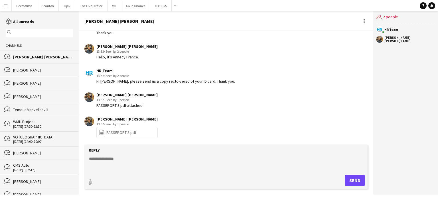
click at [120, 130] on link "file-spreadsheet PASSEPORT 3.pdf" at bounding box center [117, 132] width 37 height 7
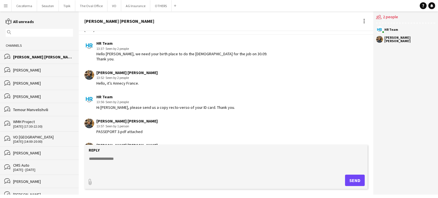
scroll to position [0, 0]
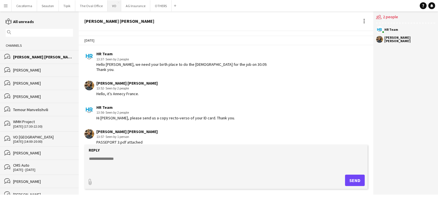
click at [111, 7] on button "VO Close" at bounding box center [114, 5] width 14 height 11
